Goal: Task Accomplishment & Management: Use online tool/utility

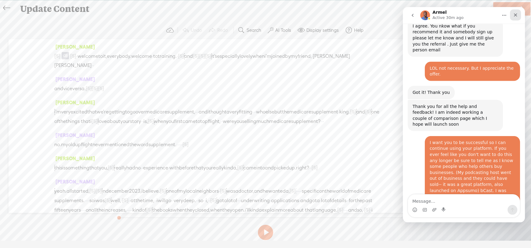
click at [517, 15] on icon "Close" at bounding box center [515, 14] width 3 height 3
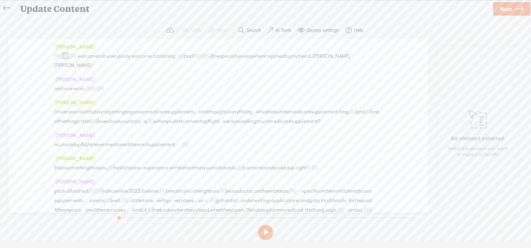
click at [508, 9] on span "Next" at bounding box center [507, 9] width 12 height 16
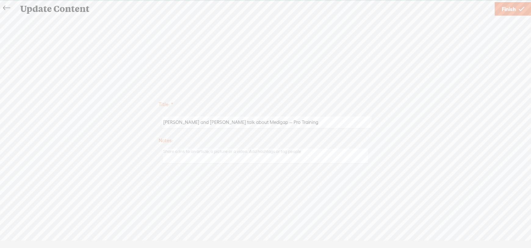
click at [507, 9] on span "Finish" at bounding box center [509, 9] width 14 height 16
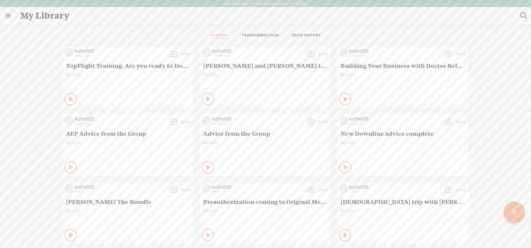
scroll to position [1366, 0]
click at [514, 211] on t at bounding box center [514, 211] width 5 height 13
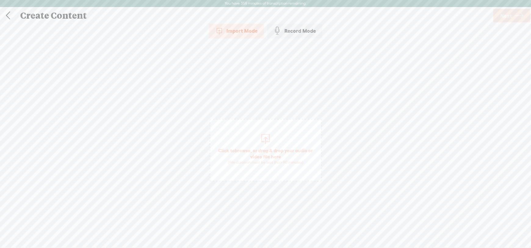
click at [262, 151] on span "Click to browse , or drag & drop your audio or video file here (File duration m…" at bounding box center [265, 156] width 111 height 24
click at [501, 16] on span "Next" at bounding box center [507, 16] width 12 height 16
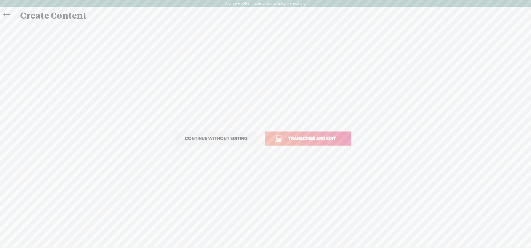
click at [306, 137] on span "Transcribe and edit" at bounding box center [312, 138] width 60 height 7
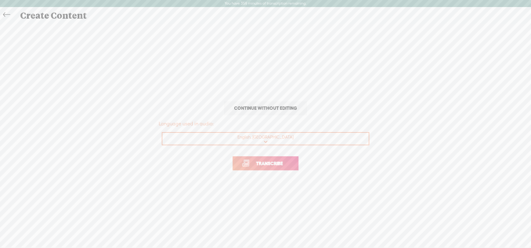
click at [267, 161] on span "Transcribe" at bounding box center [270, 163] width 40 height 7
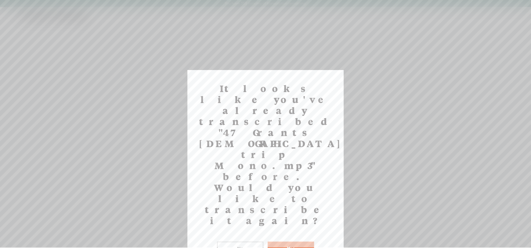
click at [240, 241] on button "No" at bounding box center [240, 248] width 46 height 14
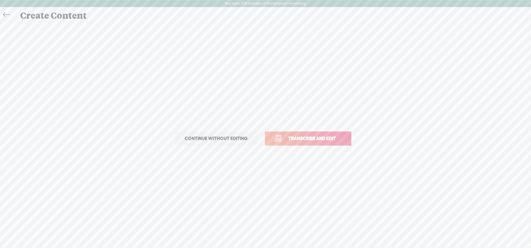
click at [5, 13] on icon at bounding box center [6, 15] width 7 height 14
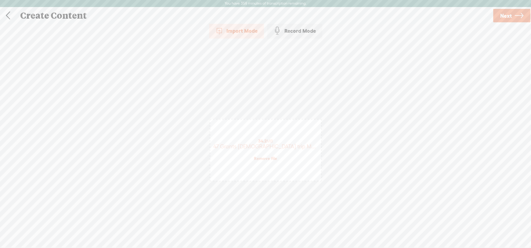
click at [9, 15] on link at bounding box center [7, 16] width 15 height 16
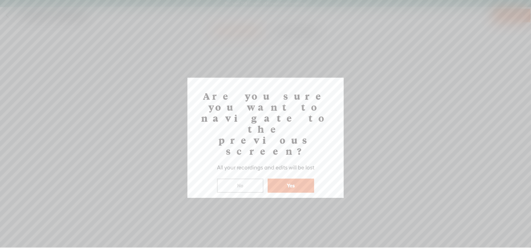
click at [286, 178] on button "Yes" at bounding box center [291, 185] width 46 height 14
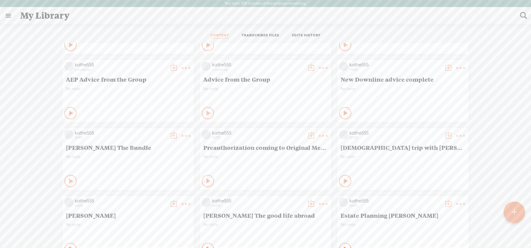
scroll to position [61, 0]
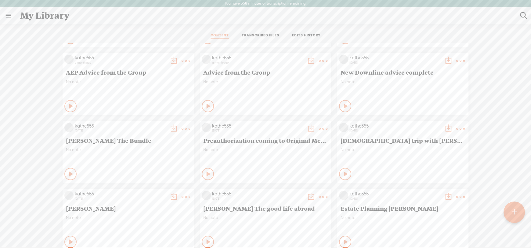
click at [376, 141] on span "[DEMOGRAPHIC_DATA] trip with [PERSON_NAME]" at bounding box center [403, 140] width 125 height 7
click at [458, 128] on t at bounding box center [461, 128] width 9 height 9
click at [412, 150] on link "Edit" at bounding box center [426, 149] width 61 height 14
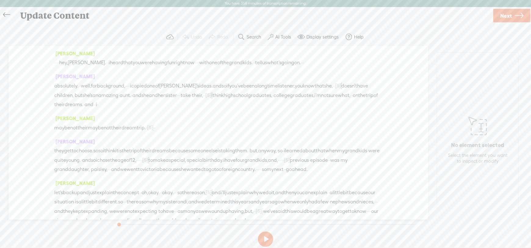
click at [283, 34] on label "AI Tools" at bounding box center [284, 37] width 16 height 6
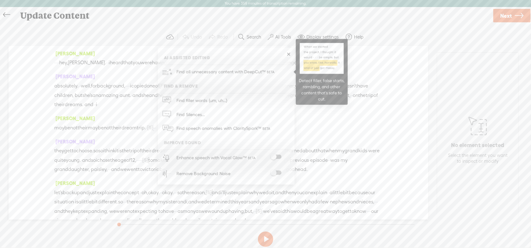
click at [240, 73] on span "Find all unnecessary content with DeepCut™" at bounding box center [226, 72] width 104 height 14
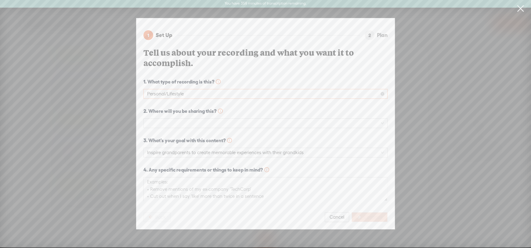
click at [165, 90] on span "Personal/Lifestyle" at bounding box center [265, 93] width 237 height 9
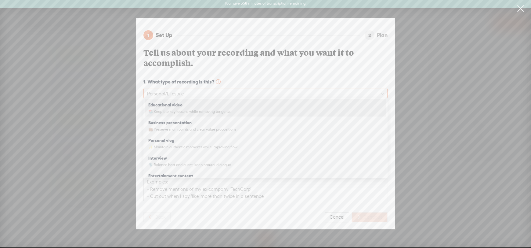
click at [179, 104] on strong "Educational video" at bounding box center [165, 104] width 34 height 5
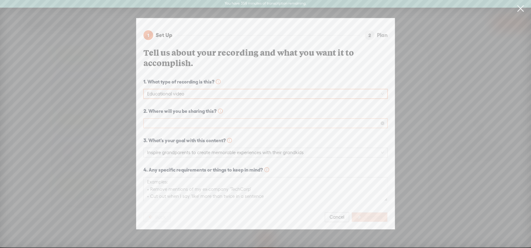
click at [170, 121] on span at bounding box center [265, 123] width 237 height 9
click at [170, 141] on div "Podcast (Spotify, Apple Podcasts, etc.)" at bounding box center [265, 142] width 235 height 7
click at [367, 214] on span "Continue" at bounding box center [373, 217] width 19 height 6
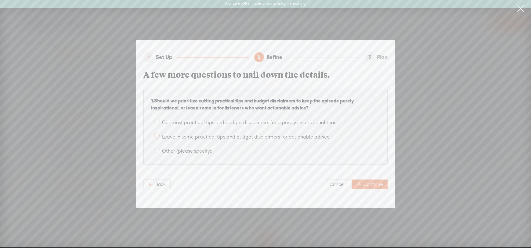
click at [157, 133] on span at bounding box center [156, 135] width 5 height 5
click at [157, 133] on input "Leave in some practical tips and budget disclaimers for actionable advice" at bounding box center [156, 135] width 5 height 5
radio input "true"
click at [372, 181] on span "Continue" at bounding box center [373, 184] width 19 height 6
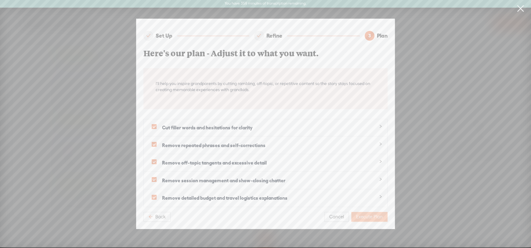
click at [369, 214] on span "Execute Plan" at bounding box center [369, 217] width 27 height 6
